Goal: Task Accomplishment & Management: Complete application form

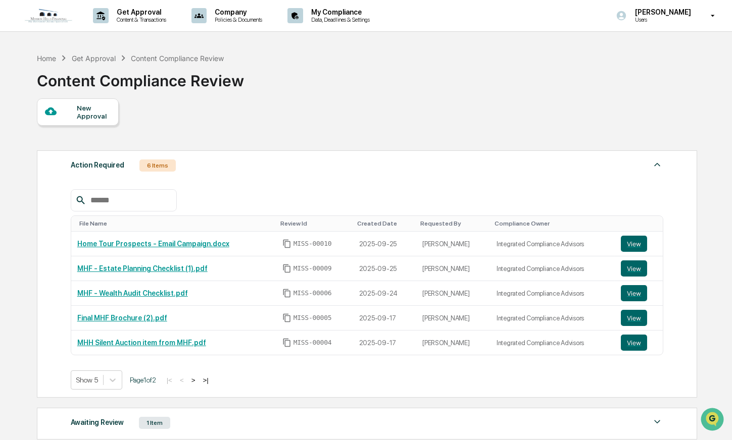
click at [90, 111] on div "New Approval" at bounding box center [94, 112] width 34 height 16
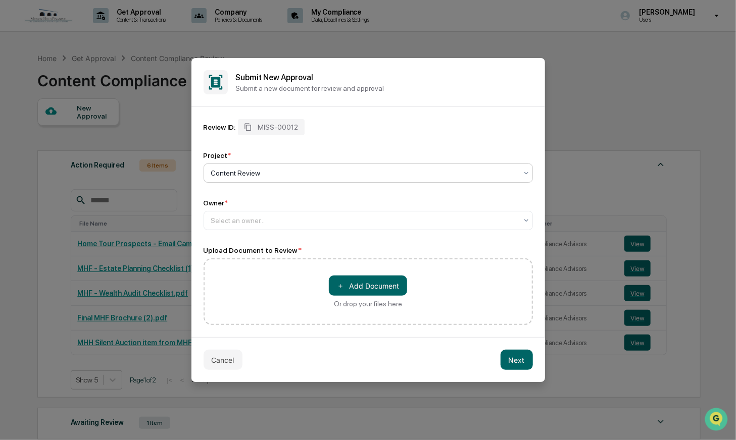
click at [259, 176] on div at bounding box center [364, 173] width 306 height 10
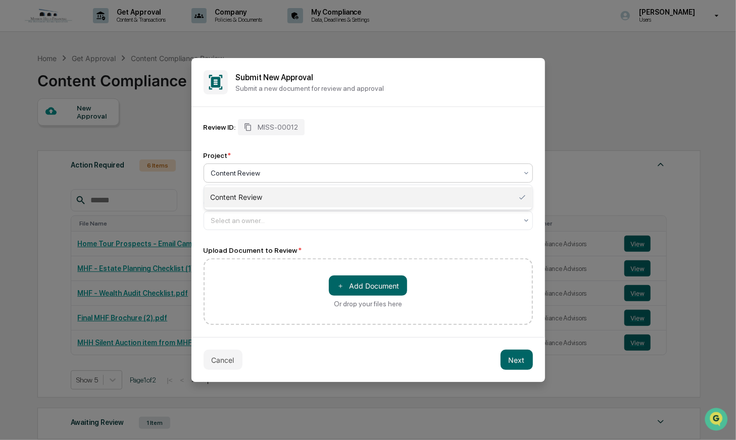
click at [308, 144] on div "Review ID: MISS-00012 Project * 1 result available. Use Up and Down to choose o…" at bounding box center [368, 174] width 329 height 111
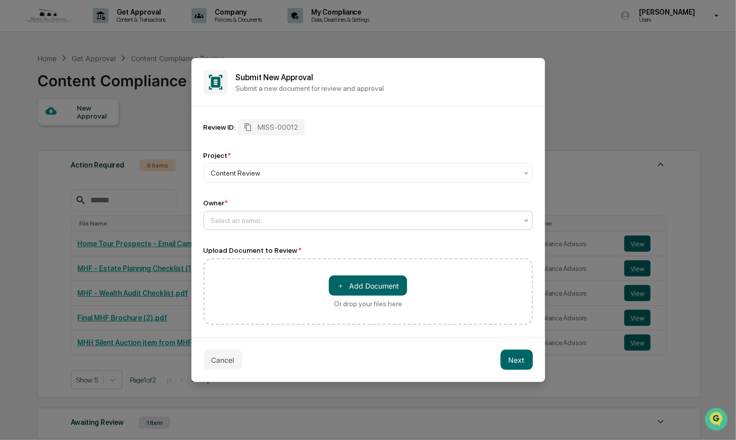
click at [275, 221] on div at bounding box center [364, 221] width 306 height 10
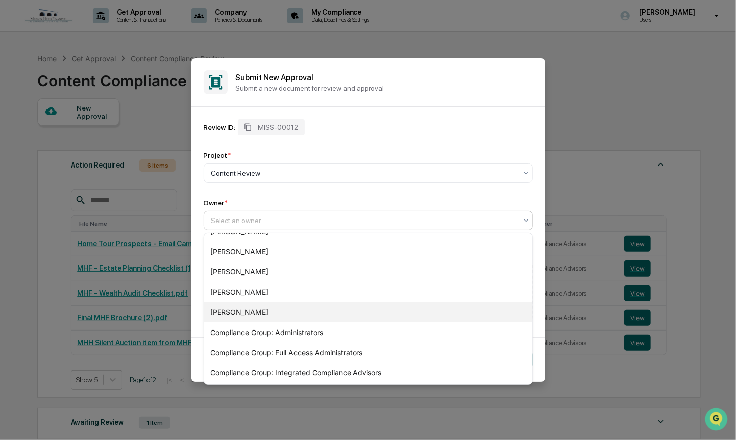
scroll to position [196, 0]
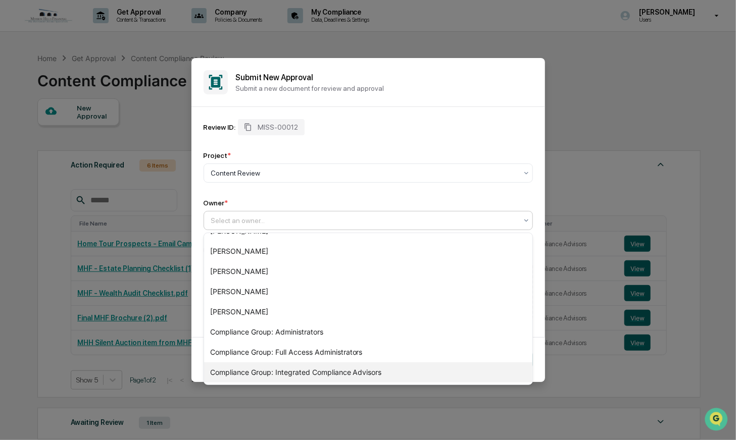
click at [314, 374] on div "Compliance Group: Integrated Compliance Advisors" at bounding box center [368, 373] width 328 height 20
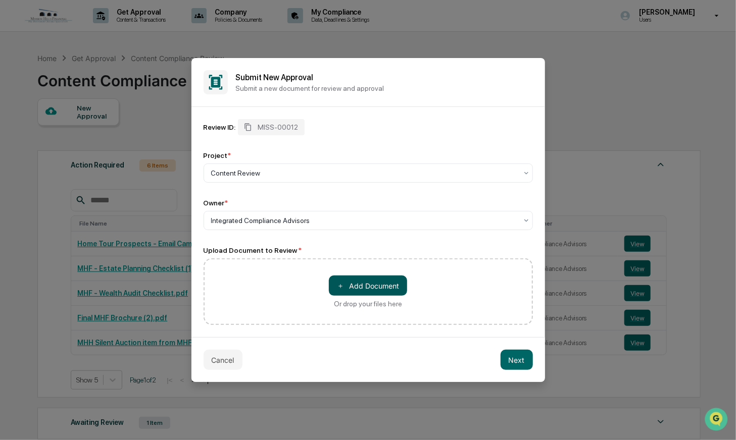
click at [396, 283] on button "＋ Add Document" at bounding box center [368, 286] width 78 height 20
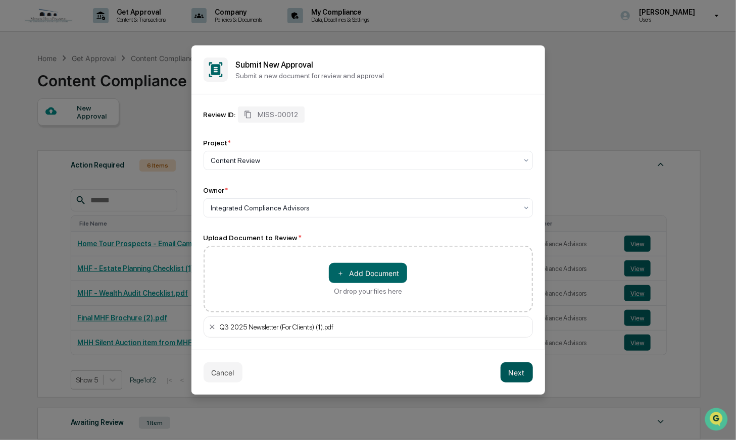
click at [518, 375] on button "Next" at bounding box center [517, 373] width 32 height 20
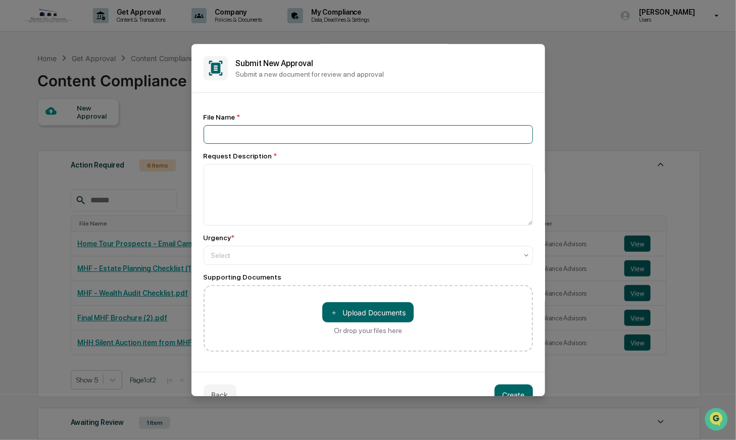
click at [251, 131] on input at bounding box center [368, 134] width 329 height 19
type input "**********"
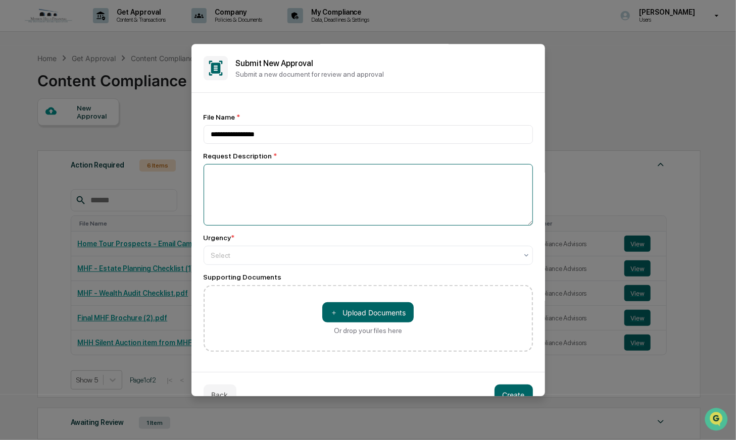
click at [269, 206] on textarea at bounding box center [368, 195] width 329 height 62
type textarea "**********"
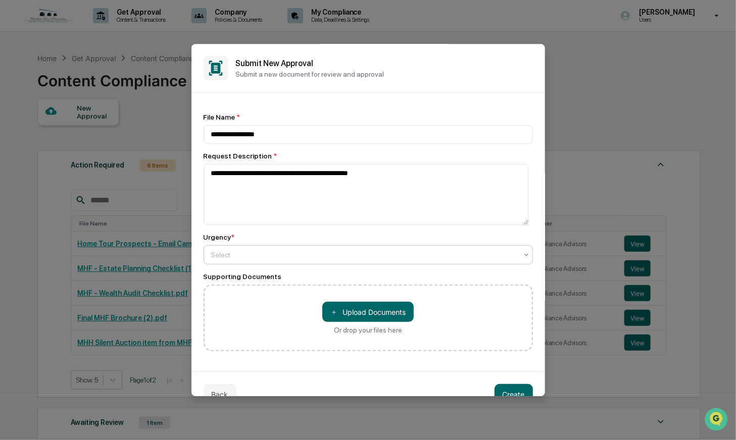
click at [262, 259] on div at bounding box center [364, 256] width 306 height 10
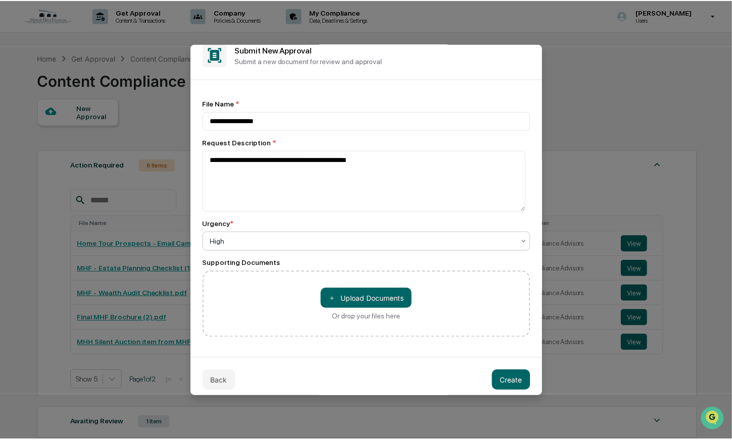
scroll to position [22, 0]
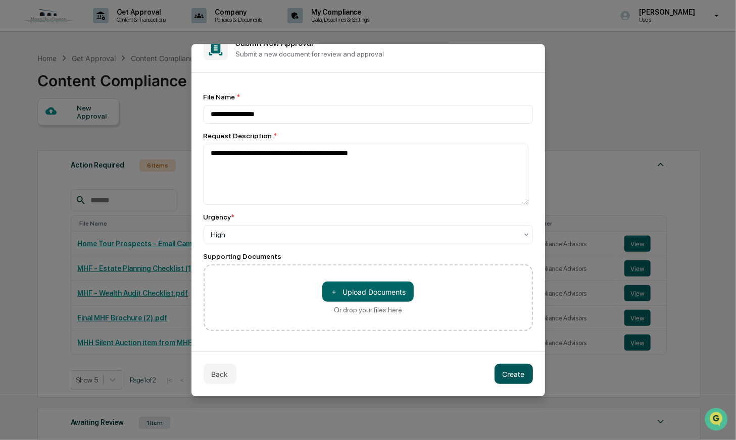
click at [510, 374] on button "Create" at bounding box center [514, 375] width 38 height 20
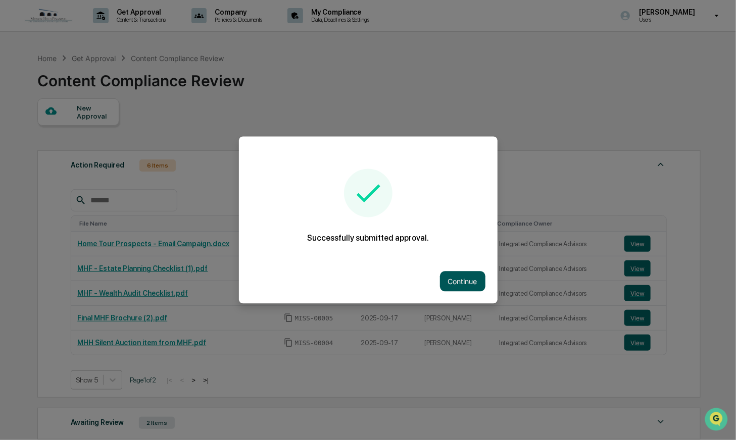
click at [466, 273] on button "Continue" at bounding box center [462, 282] width 45 height 20
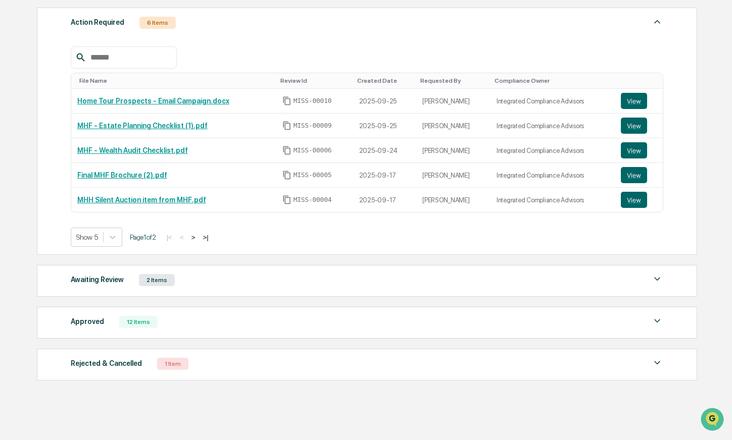
scroll to position [0, 0]
